Goal: Task Accomplishment & Management: Manage account settings

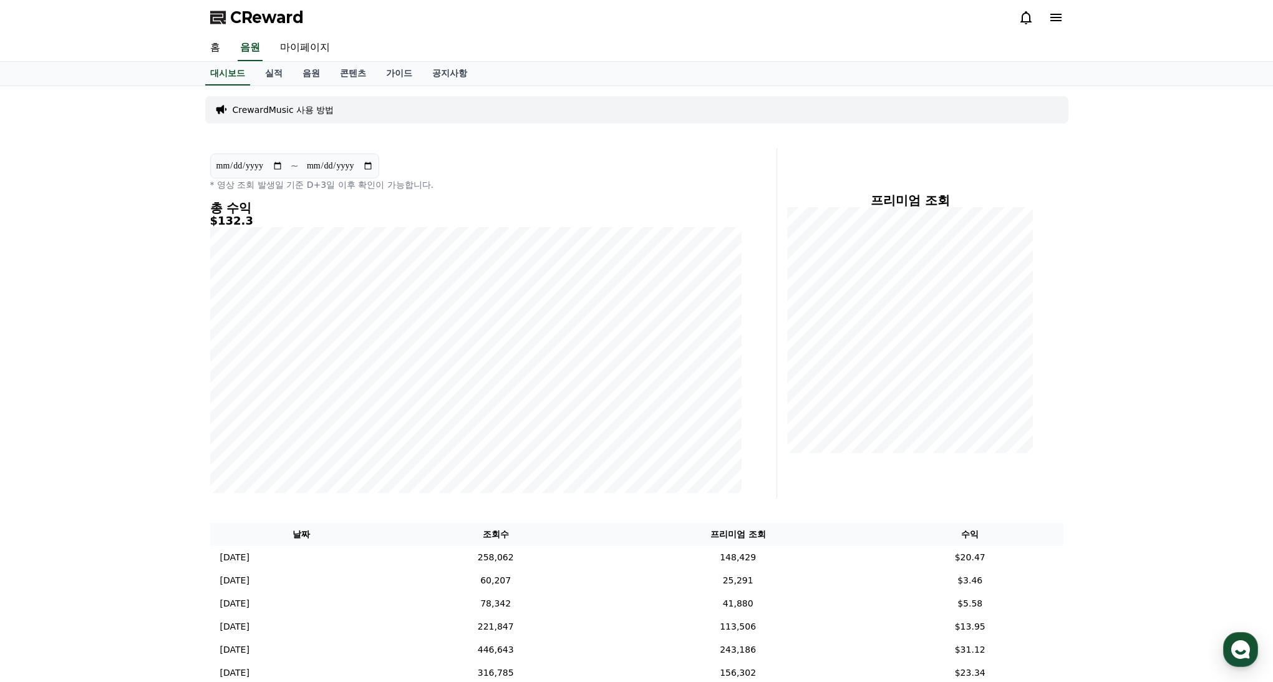
click at [1097, 196] on div "**********" at bounding box center [636, 425] width 1273 height 678
click at [279, 72] on link "실적" at bounding box center [273, 74] width 37 height 24
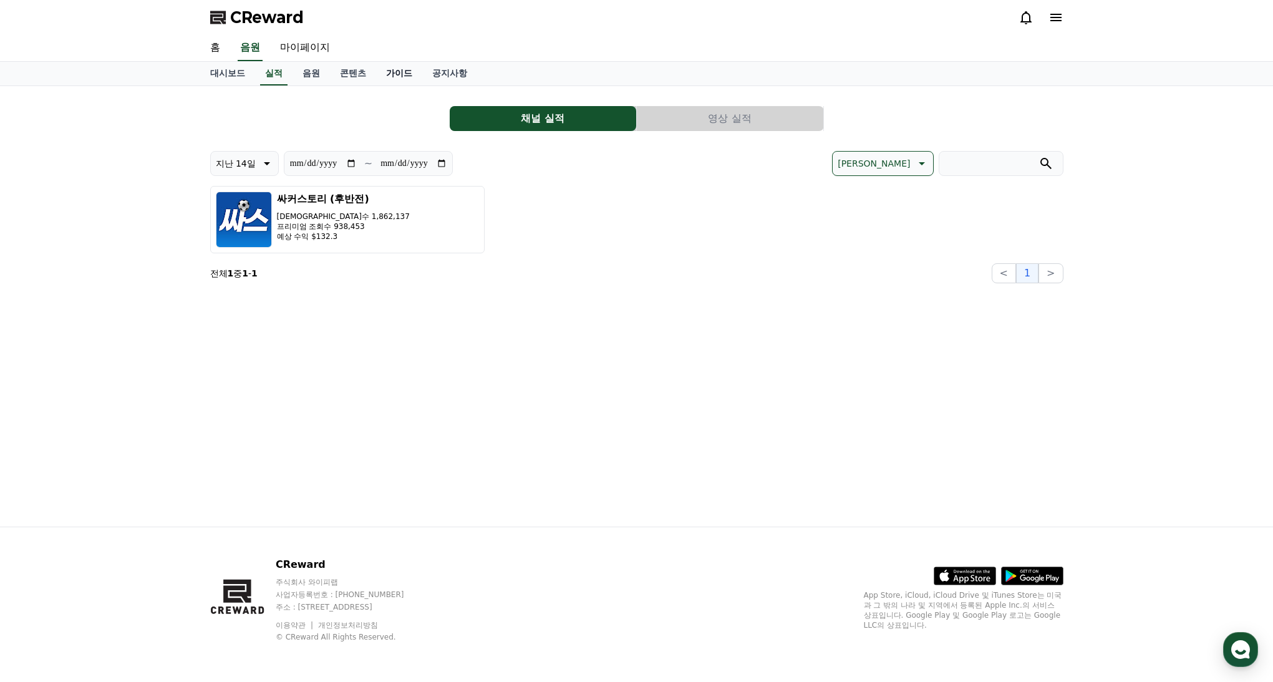
click at [397, 81] on link "가이드" at bounding box center [399, 74] width 46 height 24
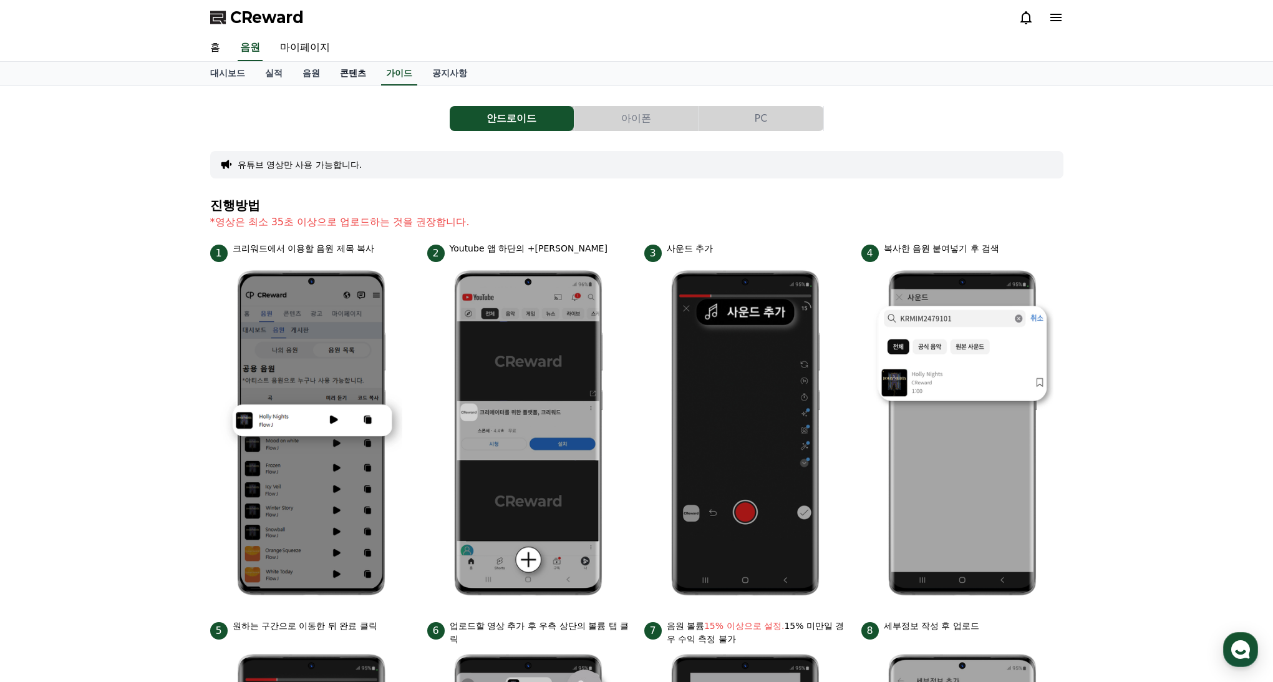
click at [353, 75] on link "콘텐츠" at bounding box center [353, 74] width 46 height 24
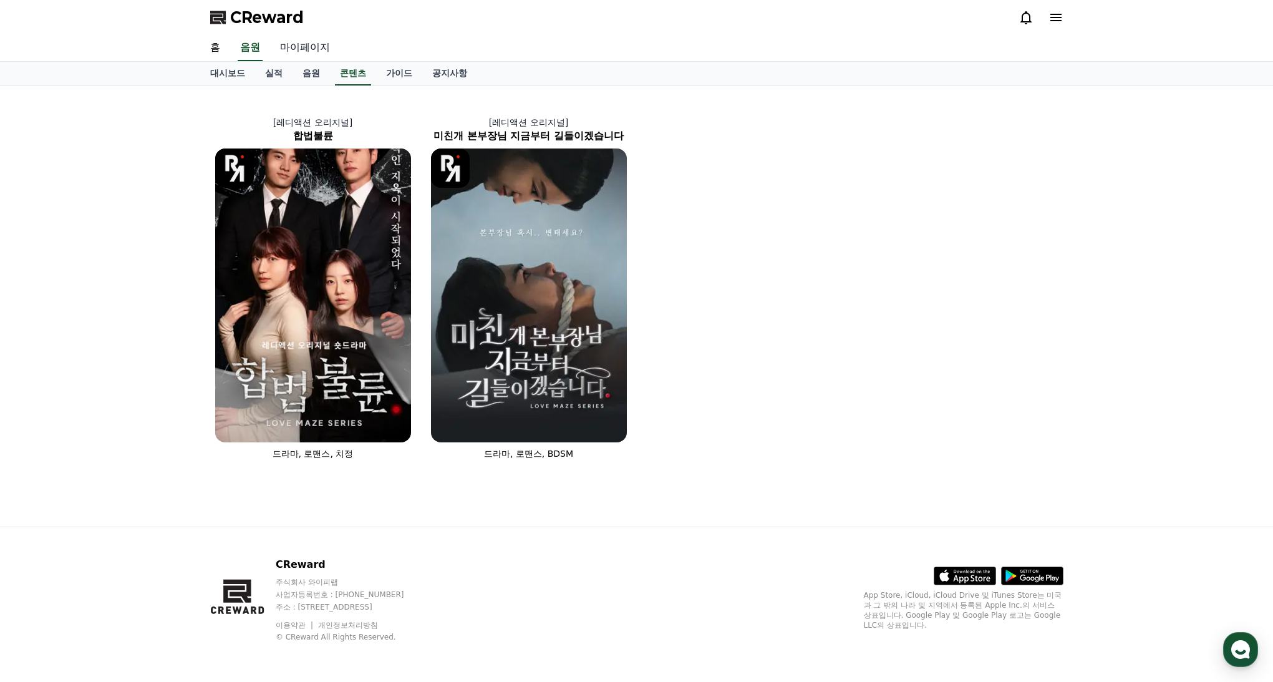
click at [299, 47] on link "마이페이지" at bounding box center [305, 48] width 70 height 26
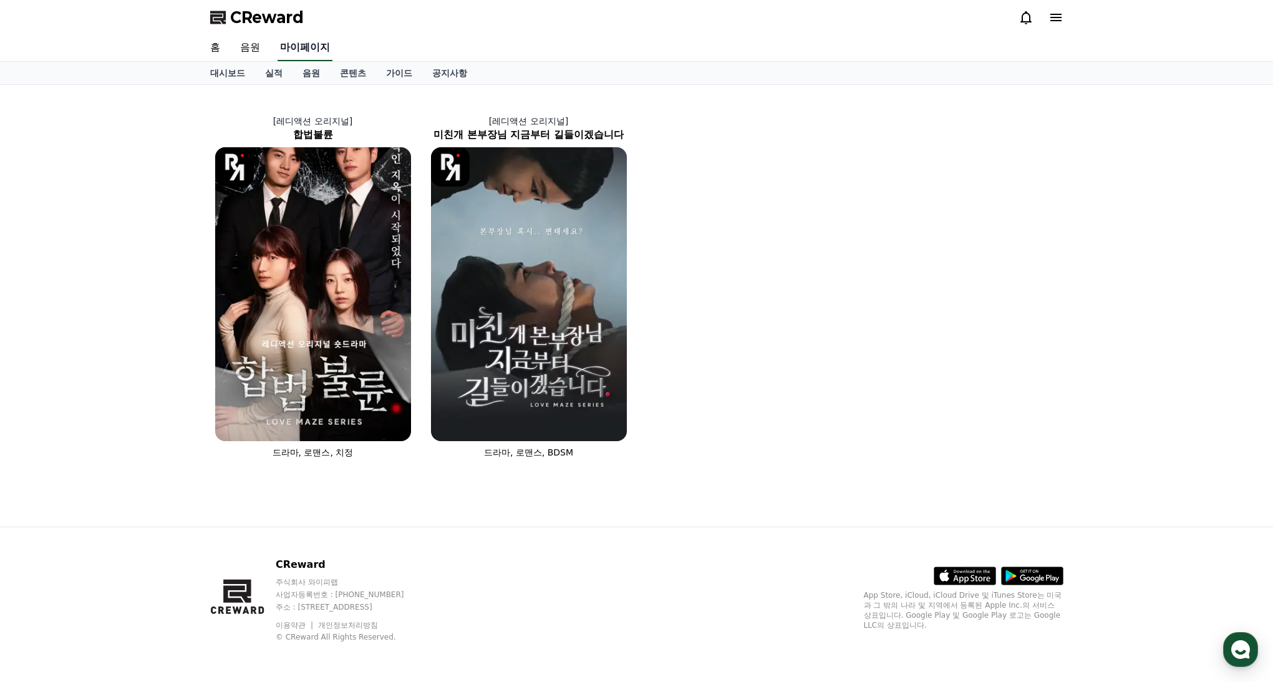
select select "**********"
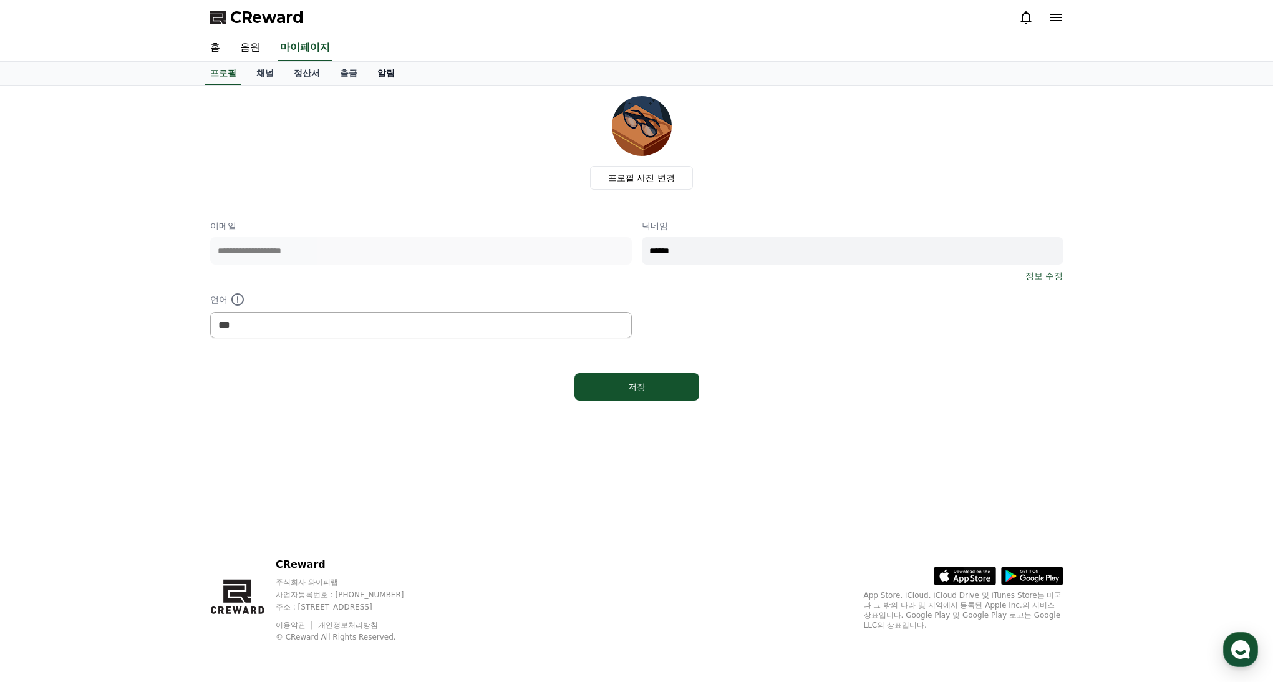
click at [367, 81] on link "알림" at bounding box center [385, 74] width 37 height 24
click at [341, 75] on link "출금" at bounding box center [348, 74] width 37 height 24
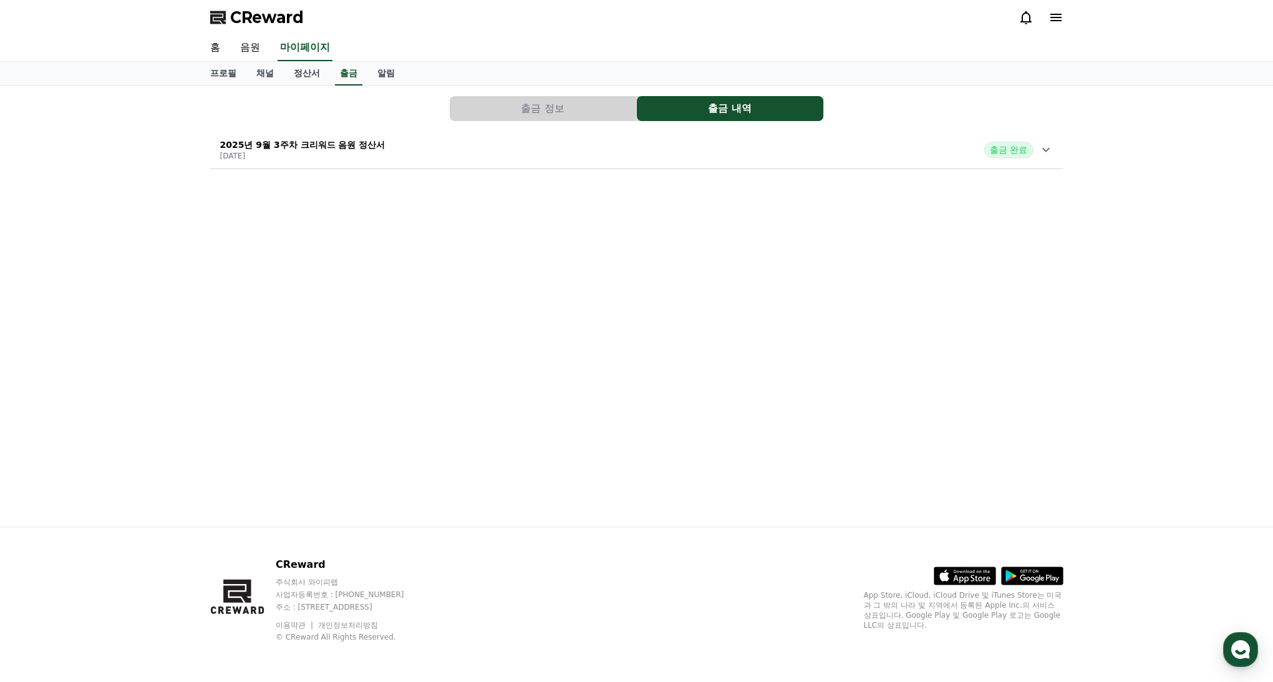
click at [1041, 148] on icon at bounding box center [1046, 149] width 15 height 15
click at [941, 333] on div "출금 정보 출금 내역 2025년 9월 3주차 크리워드 음원 정산서 [DATE] 출금 완료 출금 신청일 [DATE] 수익금 108.37 USD …" at bounding box center [636, 306] width 873 height 440
drag, startPoint x: 291, startPoint y: 243, endPoint x: 323, endPoint y: 245, distance: 31.9
click at [323, 245] on div "출금 신청일 [DATE] 수익금 108.37 USD 세액 0 USD 출금액 108.37 USD 출금 상태 출금 완료" at bounding box center [282, 222] width 124 height 102
click at [351, 157] on p "[DATE]" at bounding box center [302, 156] width 165 height 10
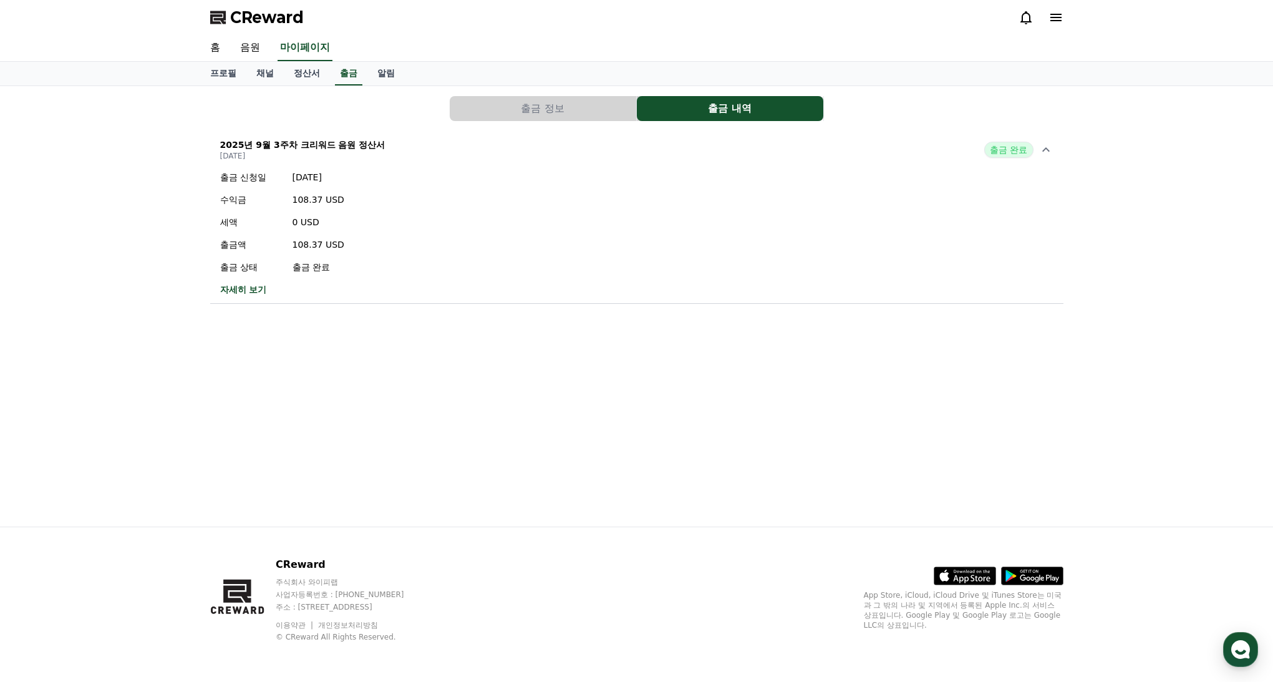
click at [1064, 264] on div "출금 정보 출금 내역 2025년 9월 3주차 크리워드 음원 정산서 [DATE] 출금 완료 출금 신청일 [DATE] 수익금 108.37 USD …" at bounding box center [636, 200] width 863 height 218
